Goal: Task Accomplishment & Management: Manage account settings

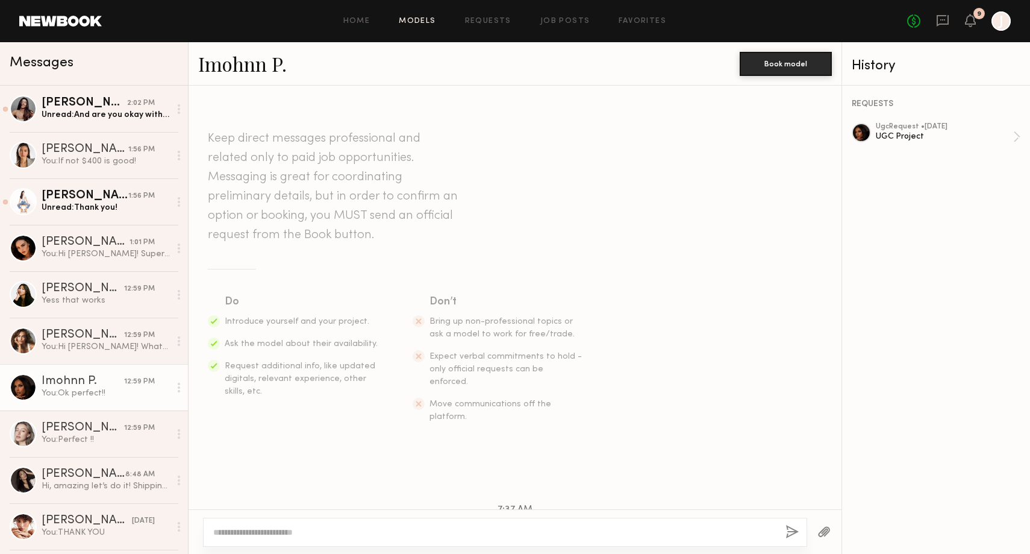
click at [424, 20] on link "Models" at bounding box center [417, 21] width 37 height 8
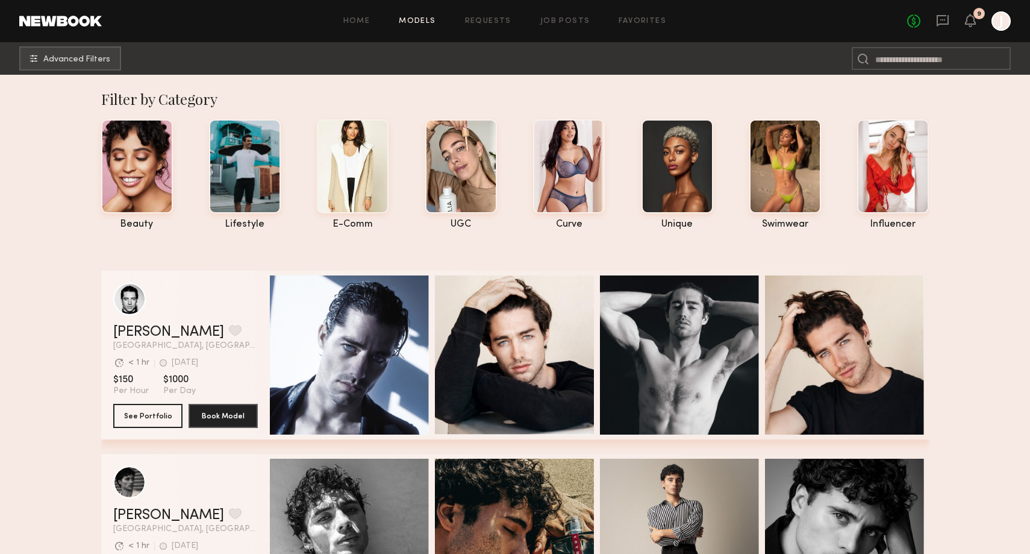
click at [971, 22] on icon at bounding box center [971, 20] width 10 height 8
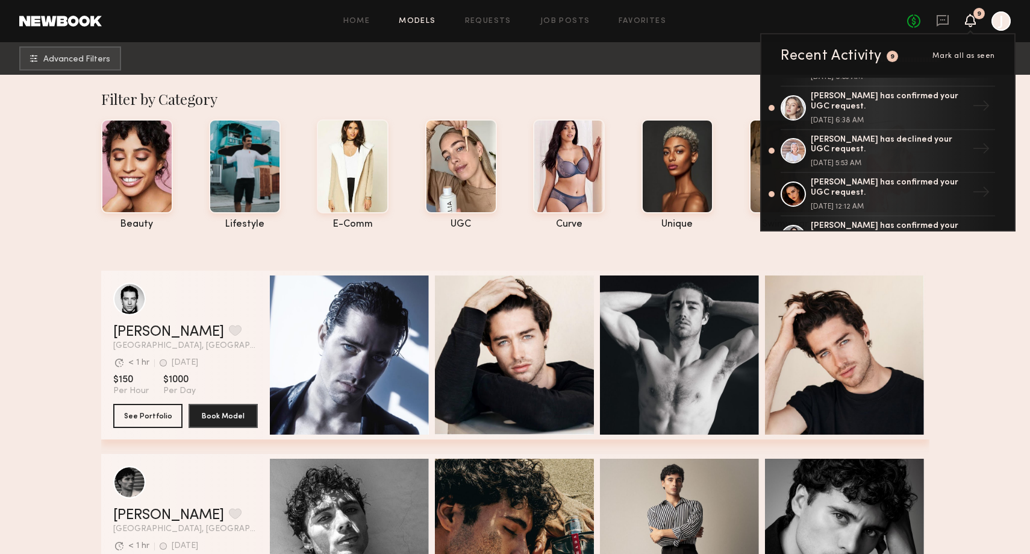
scroll to position [211, 0]
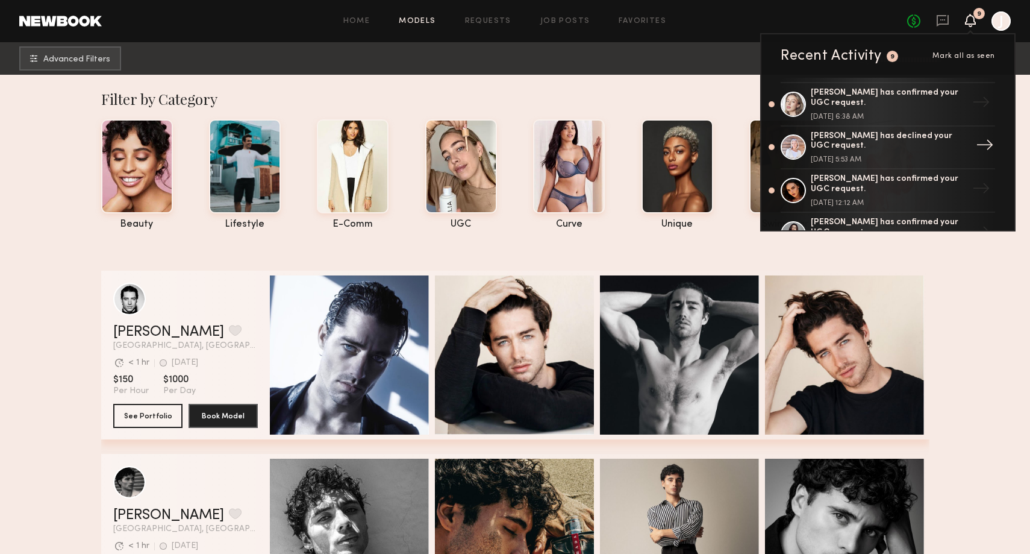
click at [840, 148] on div "Lisa S. has declined your UGC request. October 15, 2025 @ 5:53 AM" at bounding box center [889, 147] width 157 height 33
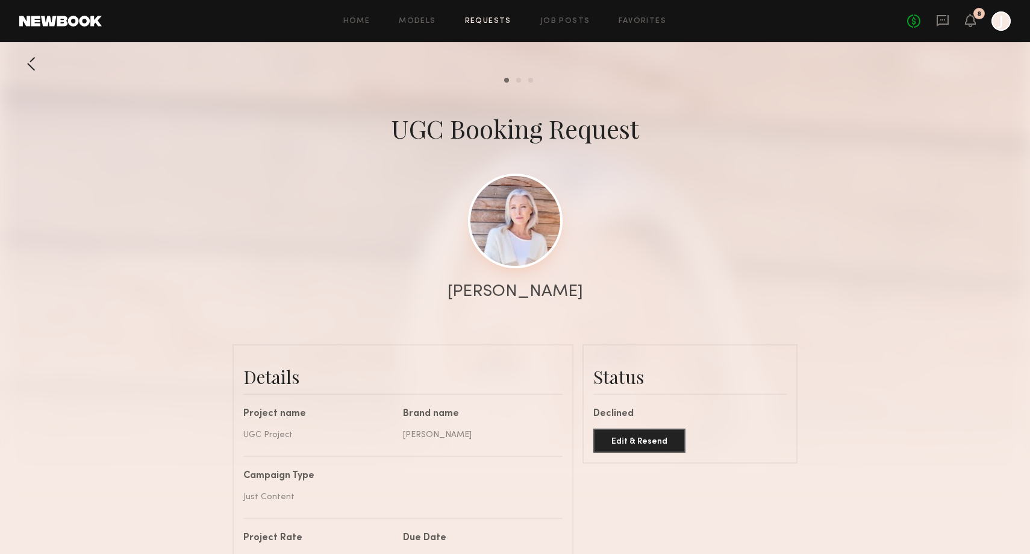
click at [533, 237] on link at bounding box center [515, 221] width 95 height 95
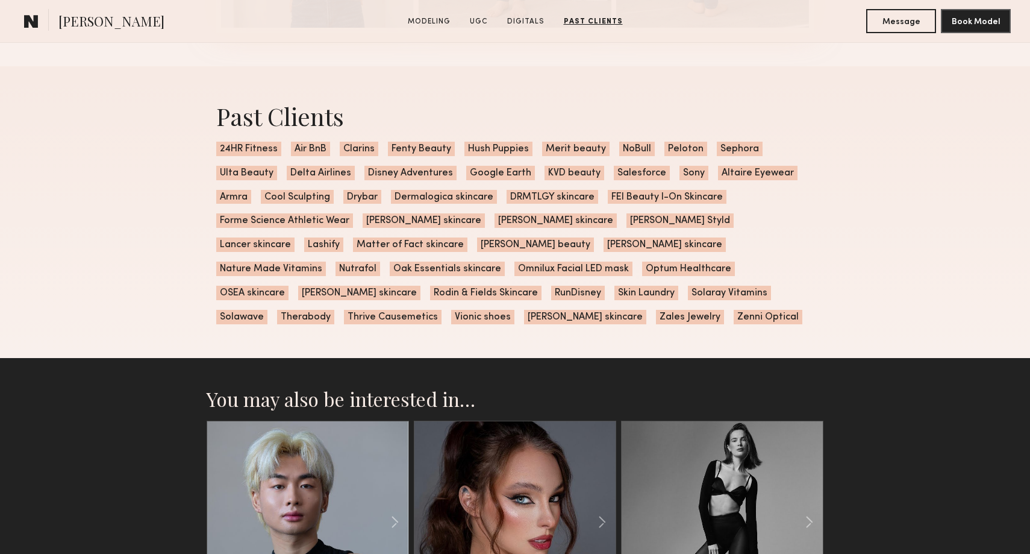
scroll to position [3107, 0]
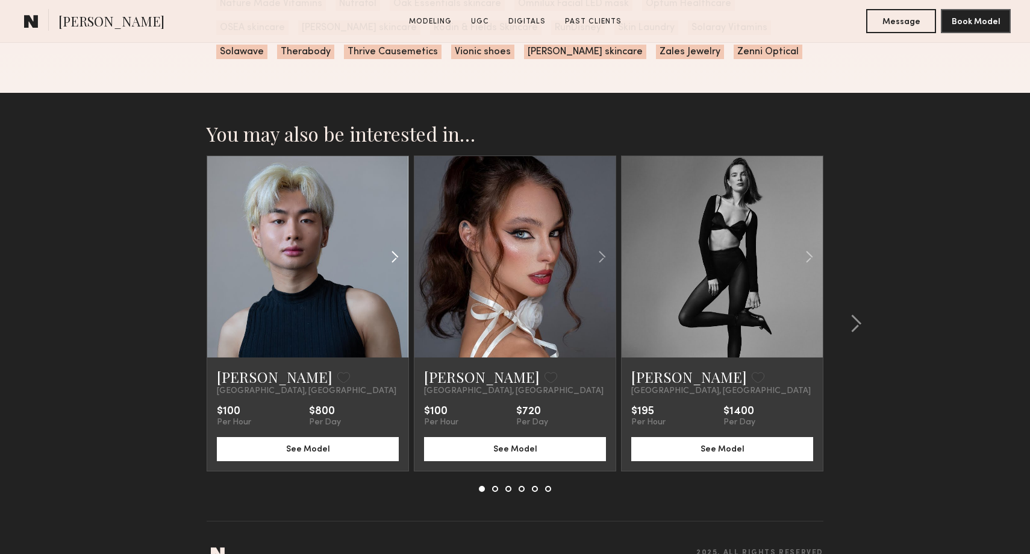
click at [396, 257] on common-icon at bounding box center [394, 256] width 17 height 23
